Goal: Task Accomplishment & Management: Manage account settings

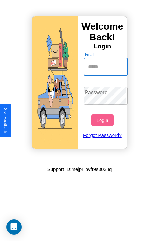
click at [106, 66] on input "Email" at bounding box center [106, 67] width 44 height 18
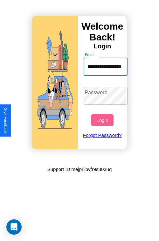
scroll to position [0, 22]
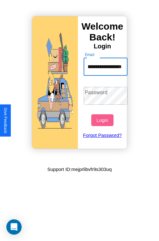
type input "**********"
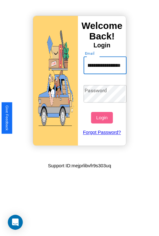
scroll to position [0, 0]
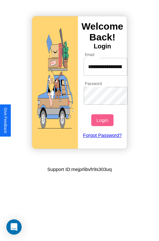
click at [103, 120] on button "Login" at bounding box center [102, 120] width 22 height 12
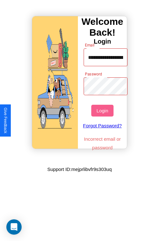
click at [103, 110] on button "Login" at bounding box center [102, 111] width 22 height 12
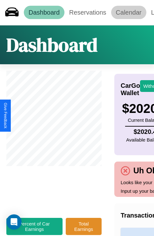
click at [129, 12] on link "Calendar" at bounding box center [128, 12] width 35 height 13
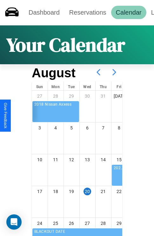
click at [115, 72] on icon at bounding box center [115, 72] width 16 height 16
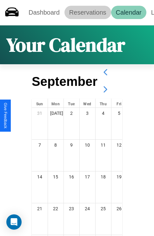
click at [88, 12] on link "Reservations" at bounding box center [88, 12] width 47 height 13
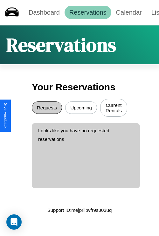
click at [47, 108] on button "Requests" at bounding box center [47, 107] width 30 height 12
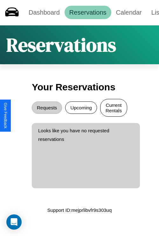
click at [114, 108] on button "Current Rentals" at bounding box center [113, 108] width 27 height 18
